Goal: Task Accomplishment & Management: Manage account settings

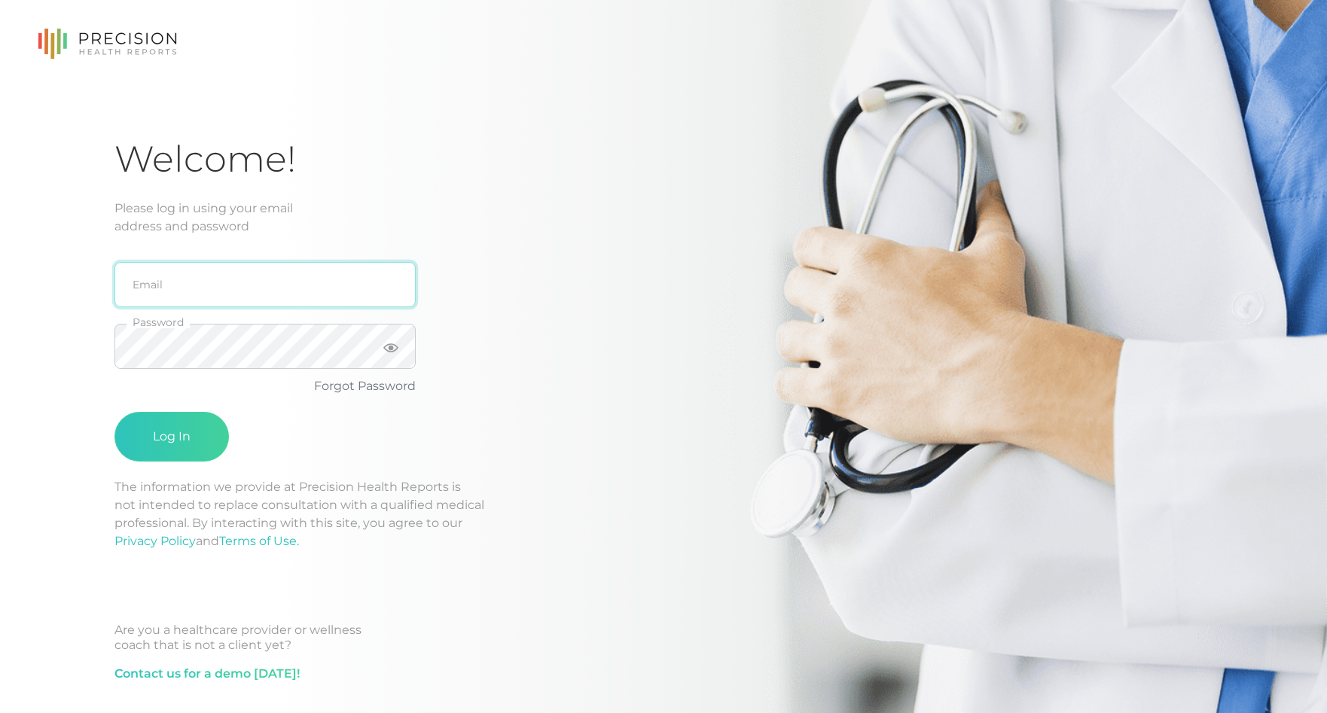
click at [250, 287] on input "email" at bounding box center [264, 284] width 301 height 45
type input "[EMAIL_ADDRESS][PERSON_NAME][DOMAIN_NAME]"
click at [114, 412] on button "Log In" at bounding box center [171, 437] width 114 height 50
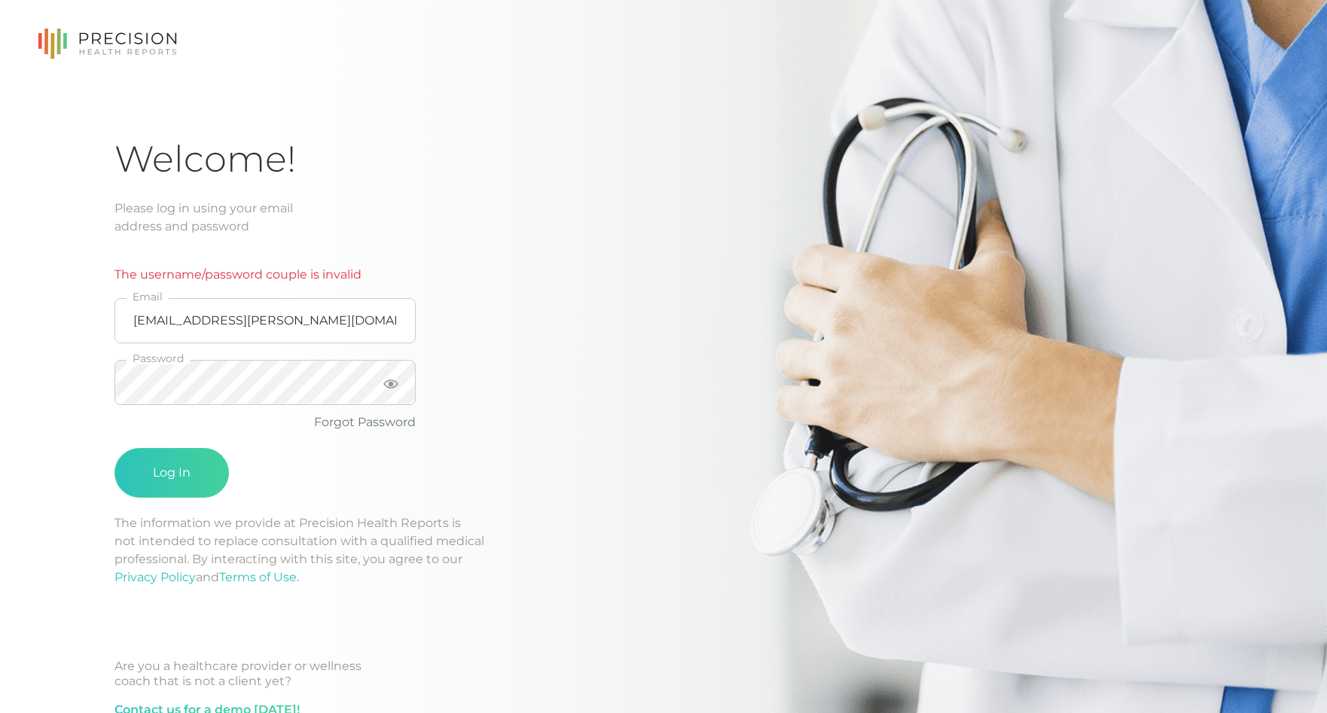
click at [651, 267] on div "Welcome! Please log in using your email address and password The username/passw…" at bounding box center [663, 443] width 1098 height 612
click at [93, 382] on div "Welcome! Please log in using your email address and password The username/passw…" at bounding box center [663, 378] width 1327 height 757
click at [387, 419] on link "Forgot Password" at bounding box center [365, 422] width 102 height 14
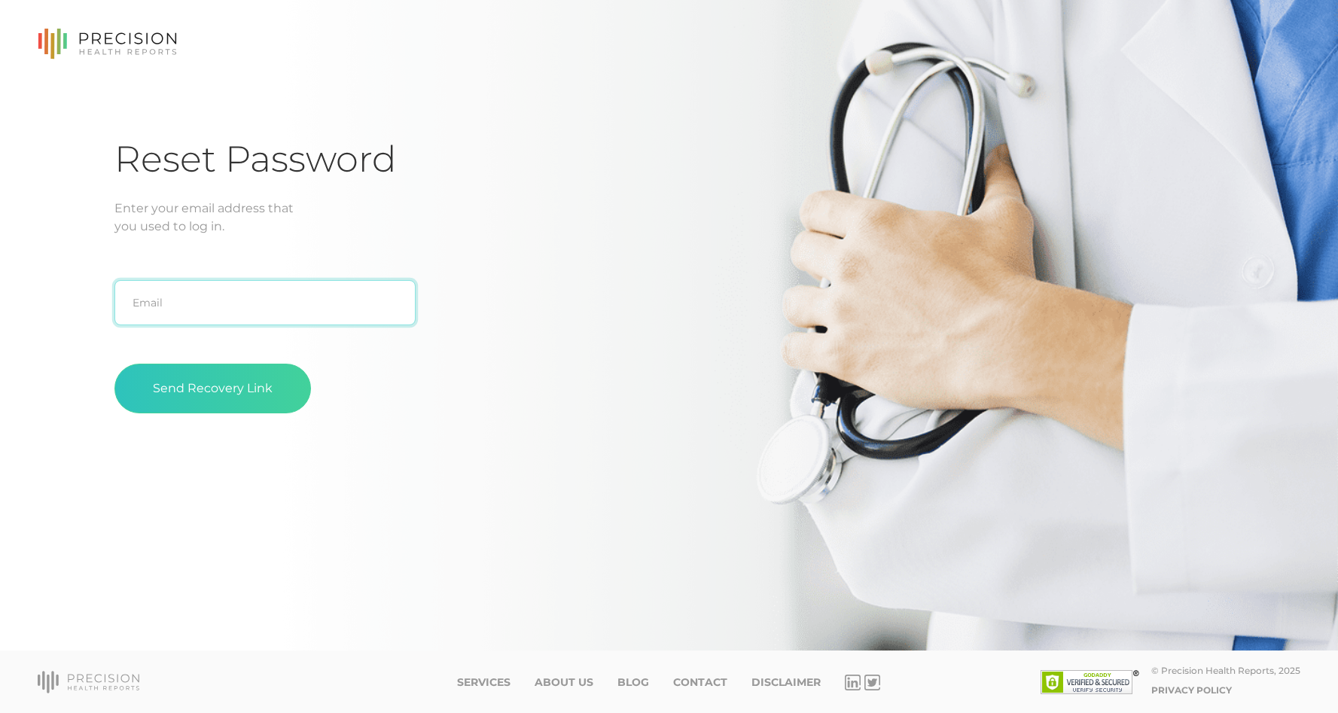
click at [219, 315] on input "text" at bounding box center [264, 302] width 301 height 45
type input "[EMAIL_ADDRESS][PERSON_NAME][DOMAIN_NAME]"
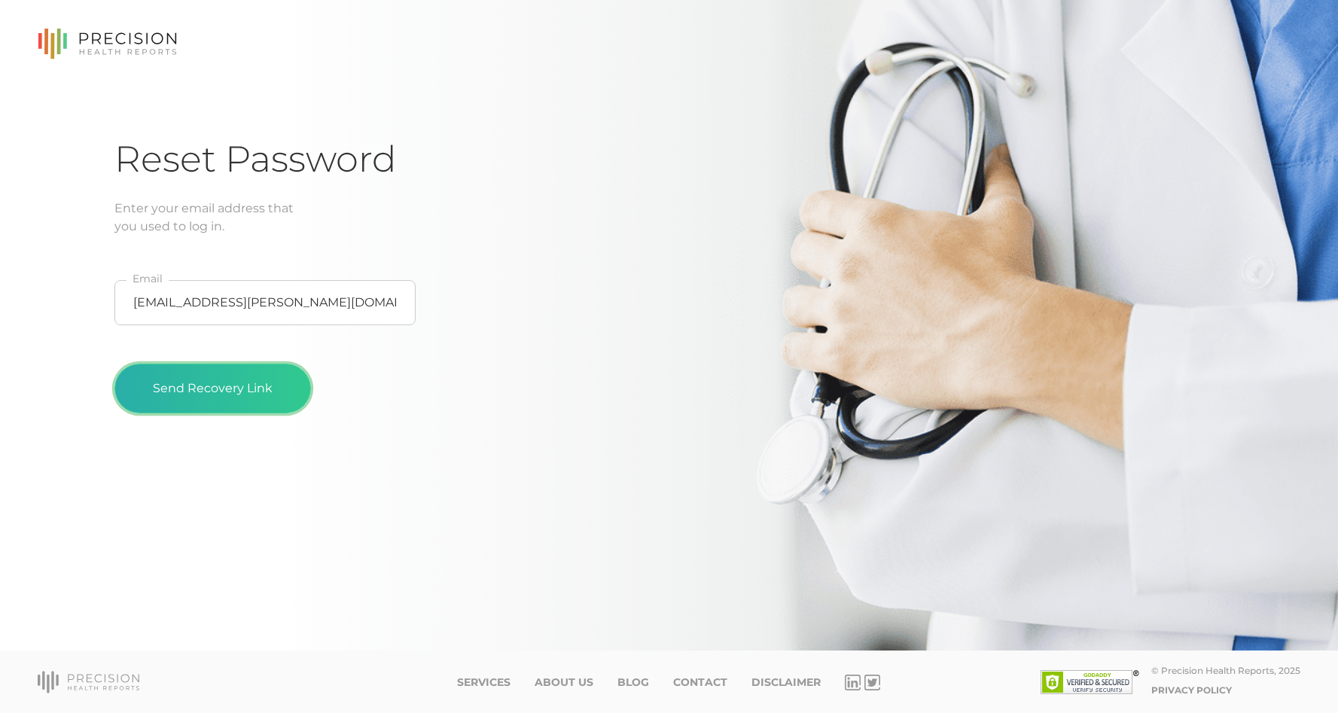
click at [204, 391] on button "Send Recovery Link" at bounding box center [212, 389] width 196 height 50
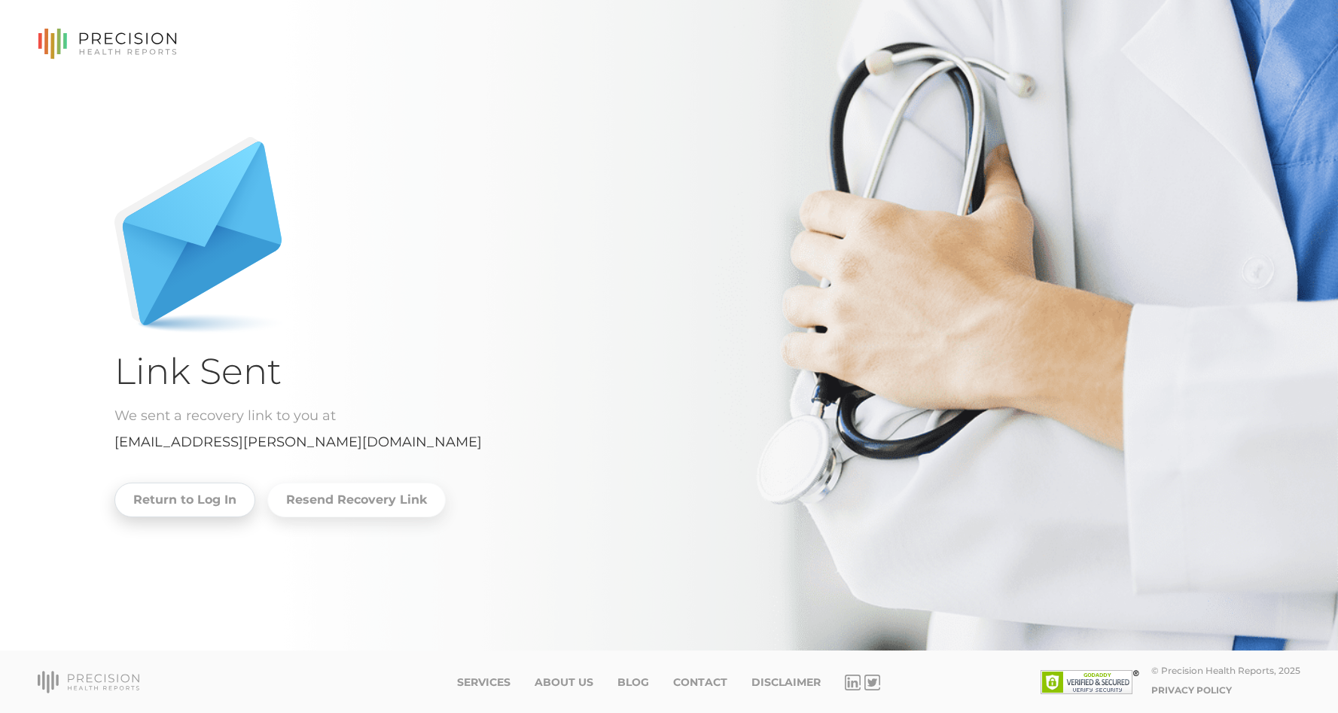
click at [214, 500] on link "Return to Log In" at bounding box center [184, 500] width 141 height 35
